Goal: Information Seeking & Learning: Learn about a topic

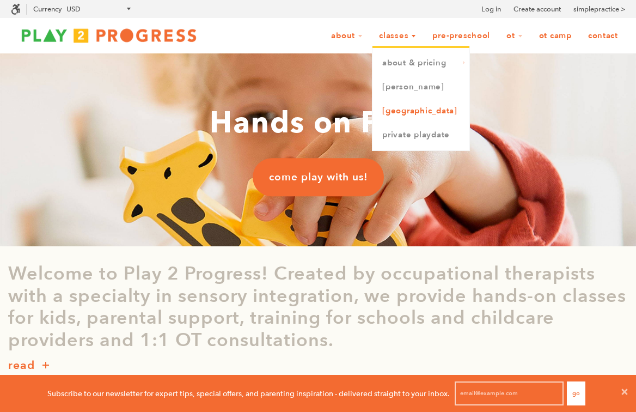
click at [423, 108] on link "[GEOGRAPHIC_DATA]" at bounding box center [421, 111] width 97 height 24
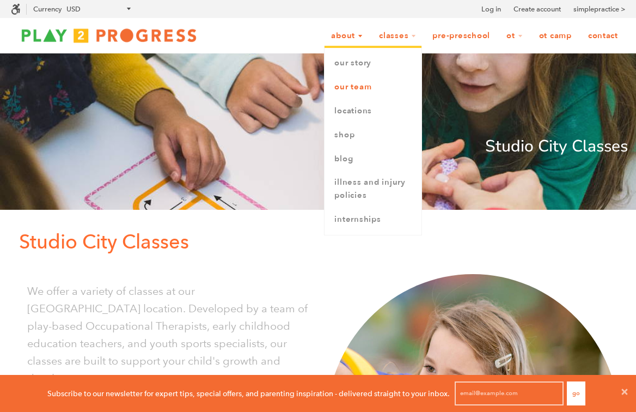
click at [352, 88] on link "Our Team" at bounding box center [373, 87] width 97 height 24
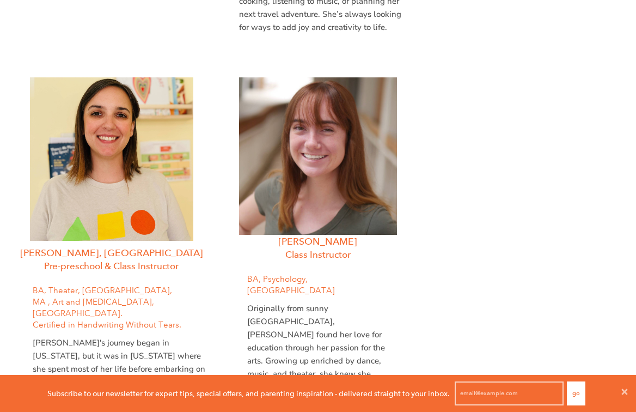
scroll to position [2090, 0]
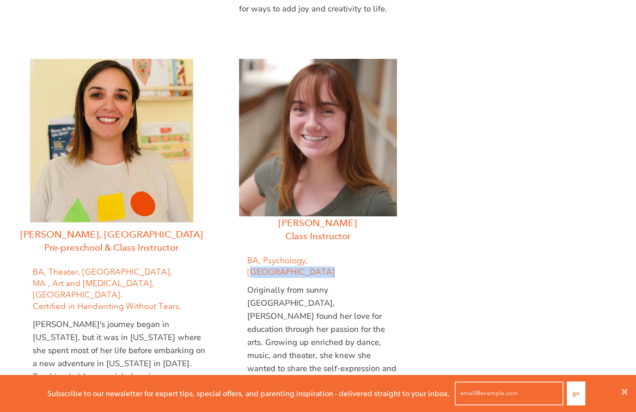
drag, startPoint x: 377, startPoint y: 175, endPoint x: 318, endPoint y: 174, distance: 58.9
click at [318, 256] on span "BA, Psychology, Occidental College" at bounding box center [291, 266] width 88 height 21
click at [440, 222] on div "Danielle Vornkahl, MA Pre-preschool & Class Instructor BA, Theater, Hofstra Uni…" at bounding box center [318, 305] width 620 height 559
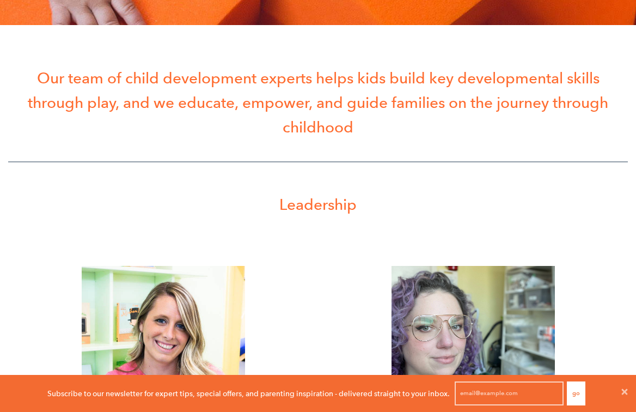
scroll to position [0, 0]
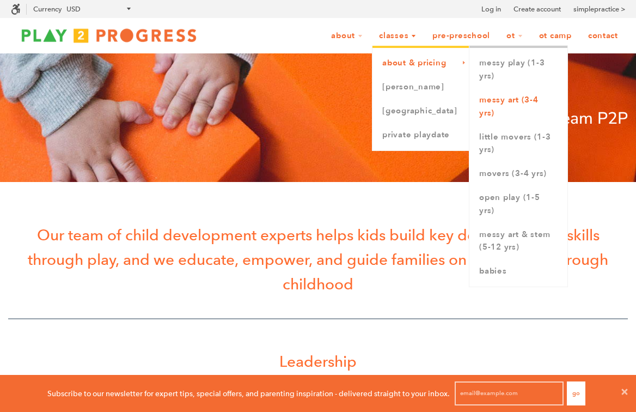
click at [495, 112] on link "Messy Art (3-4 yrs)" at bounding box center [519, 106] width 98 height 37
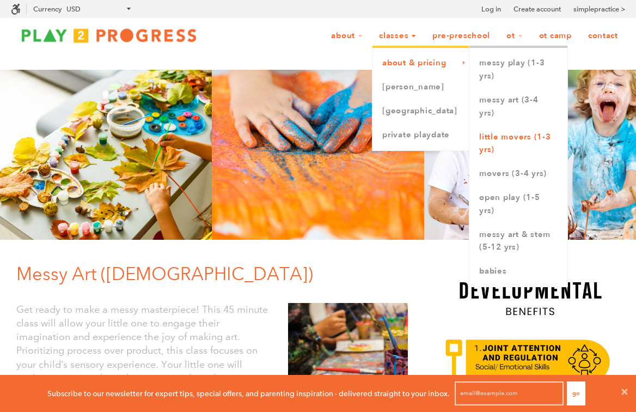
click at [490, 135] on link "Little Movers (1-3 yrs)" at bounding box center [519, 143] width 98 height 37
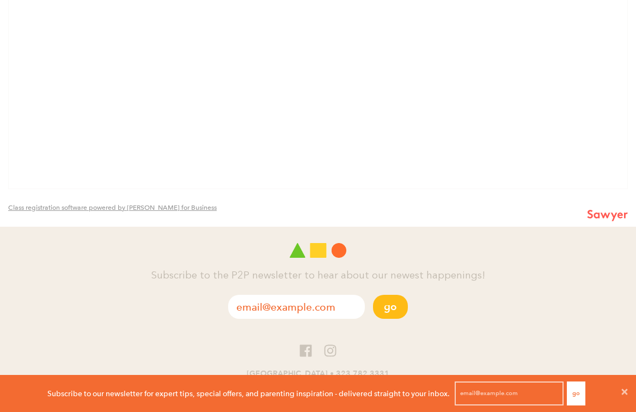
scroll to position [2875, 0]
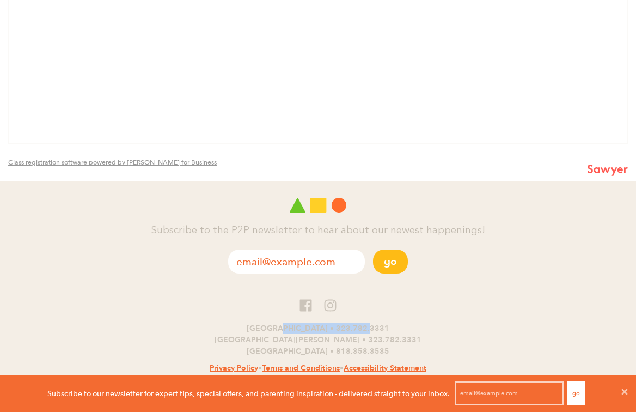
drag, startPoint x: 263, startPoint y: 314, endPoint x: 343, endPoint y: 317, distance: 80.1
click at [343, 323] on p "[GEOGRAPHIC_DATA] • 323.782.3331 [GEOGRAPHIC_DATA][PERSON_NAME] • 323.782.[GEOG…" at bounding box center [318, 340] width 636 height 34
click at [423, 323] on p "[GEOGRAPHIC_DATA] • 323.782.3331 [GEOGRAPHIC_DATA][PERSON_NAME] • 323.782.[GEOG…" at bounding box center [318, 340] width 636 height 34
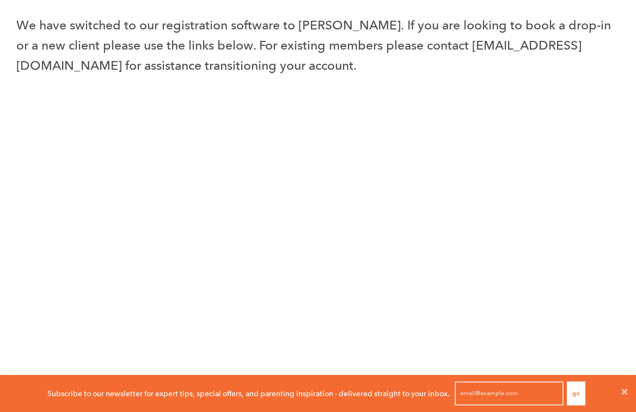
scroll to position [800, 0]
